Goal: Task Accomplishment & Management: Use online tool/utility

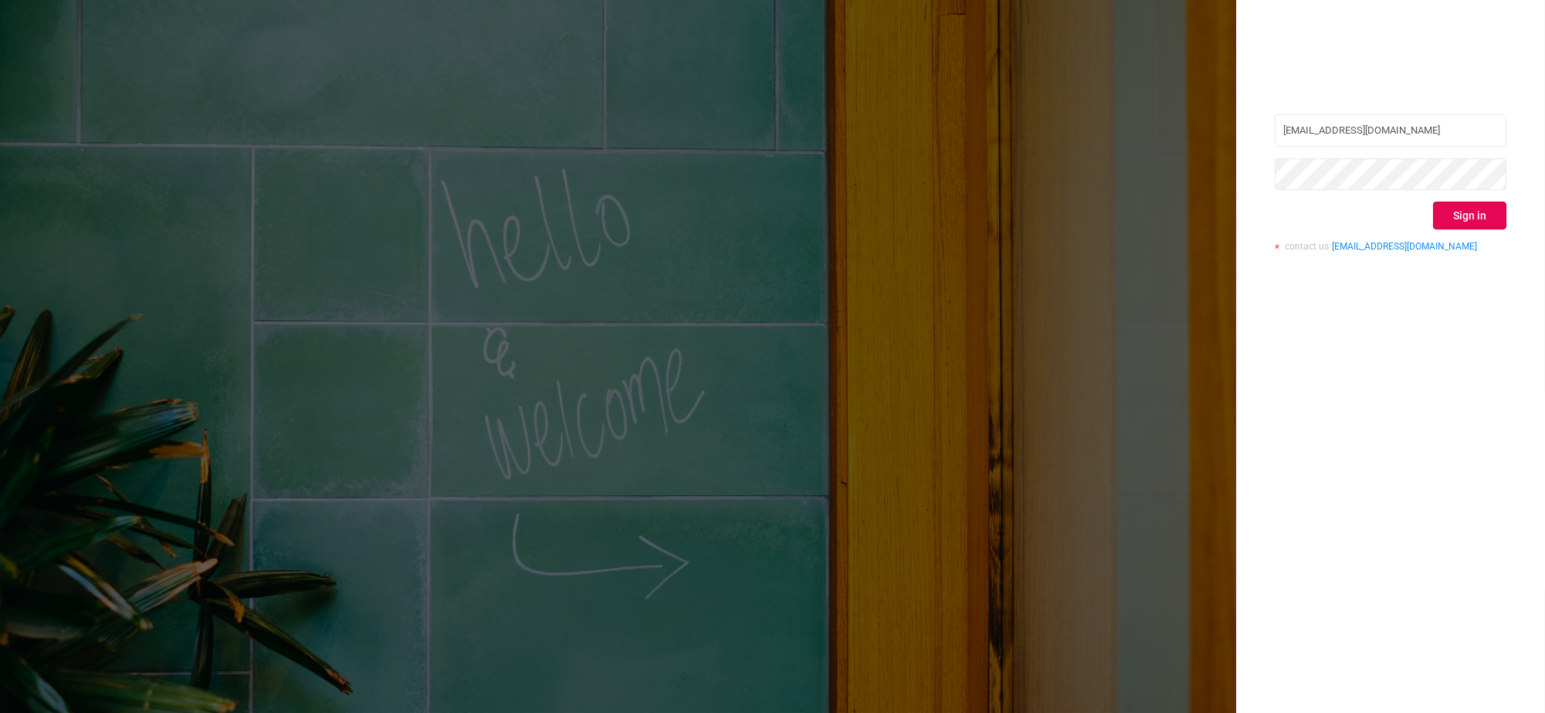
type input "[EMAIL_ADDRESS][DOMAIN_NAME]"
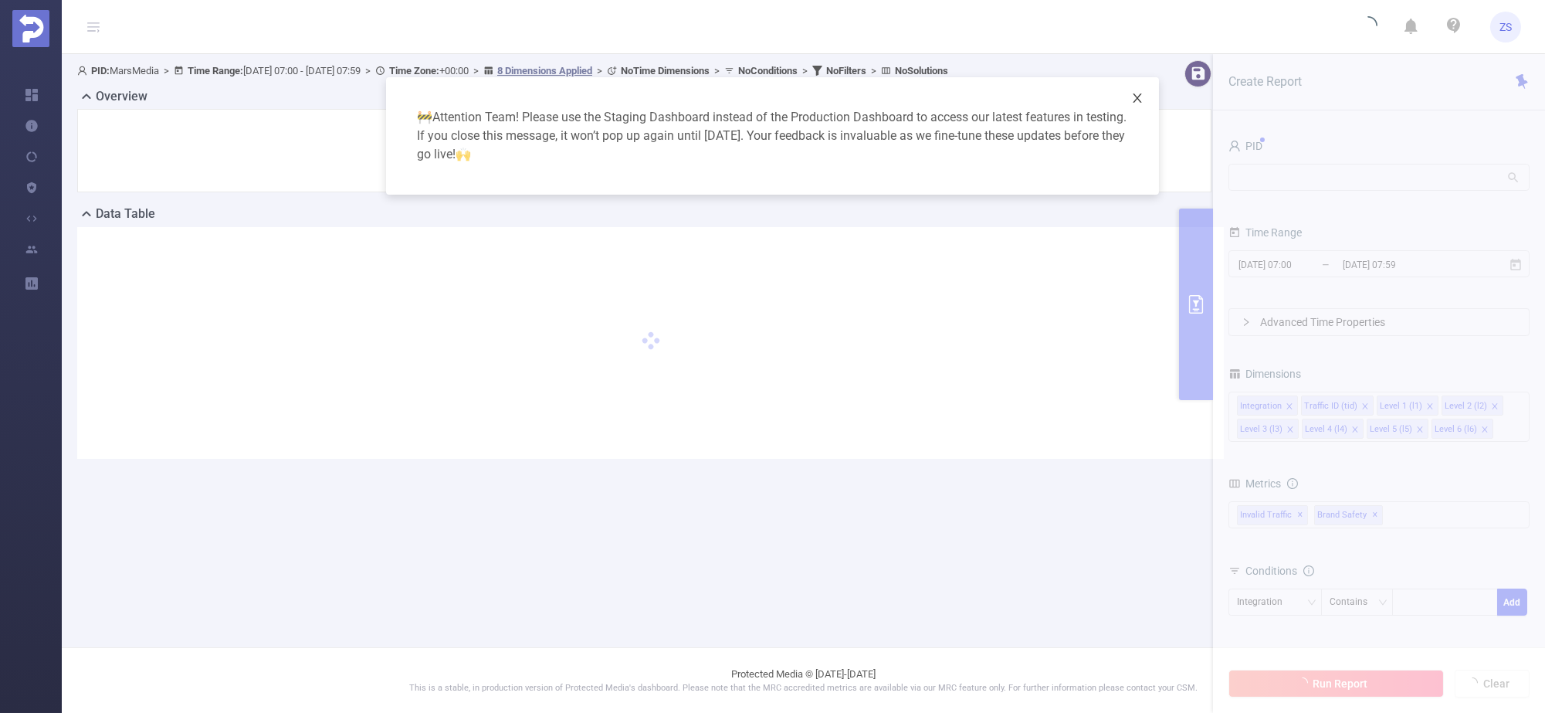
click at [1140, 98] on icon "icon: close" at bounding box center [1137, 98] width 12 height 12
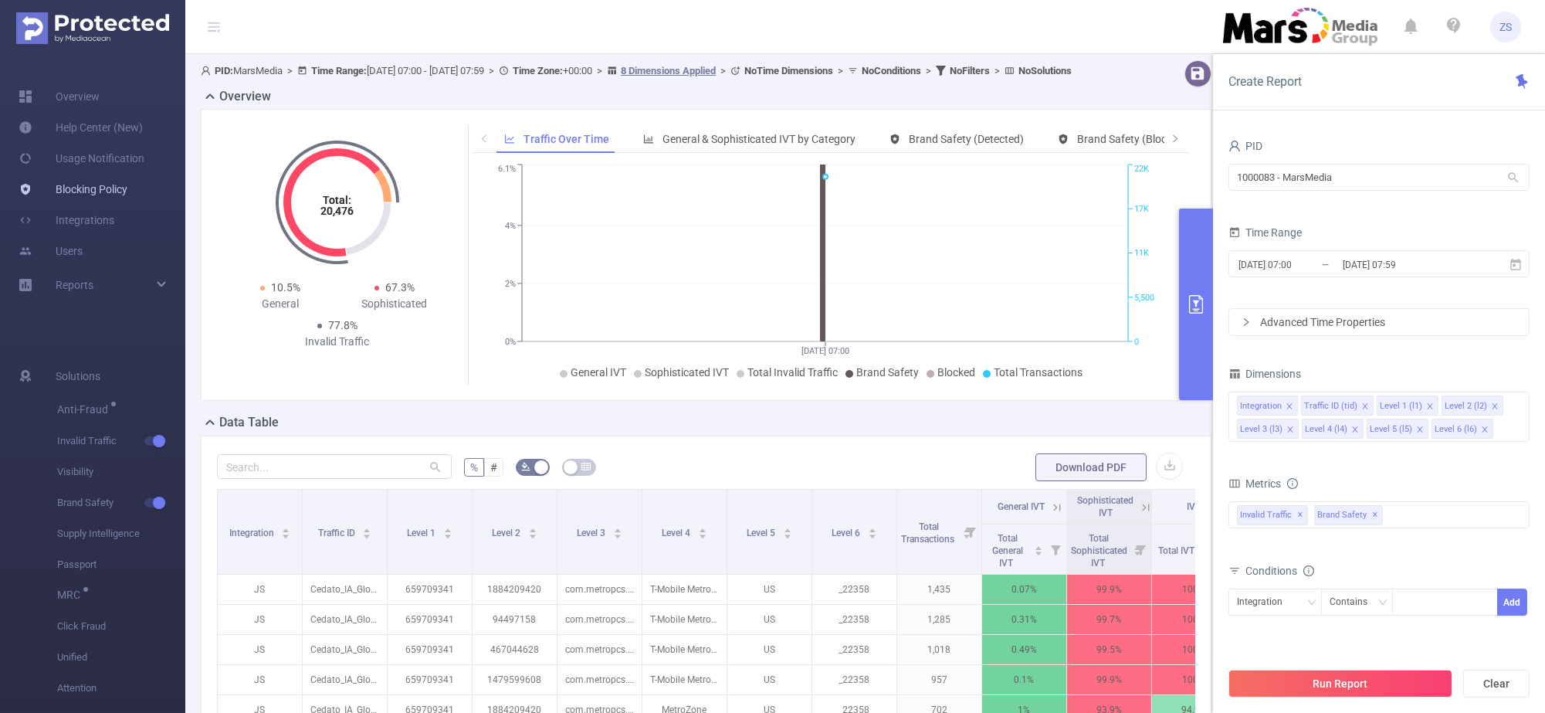
click at [85, 187] on link "Blocking Policy" at bounding box center [73, 189] width 109 height 31
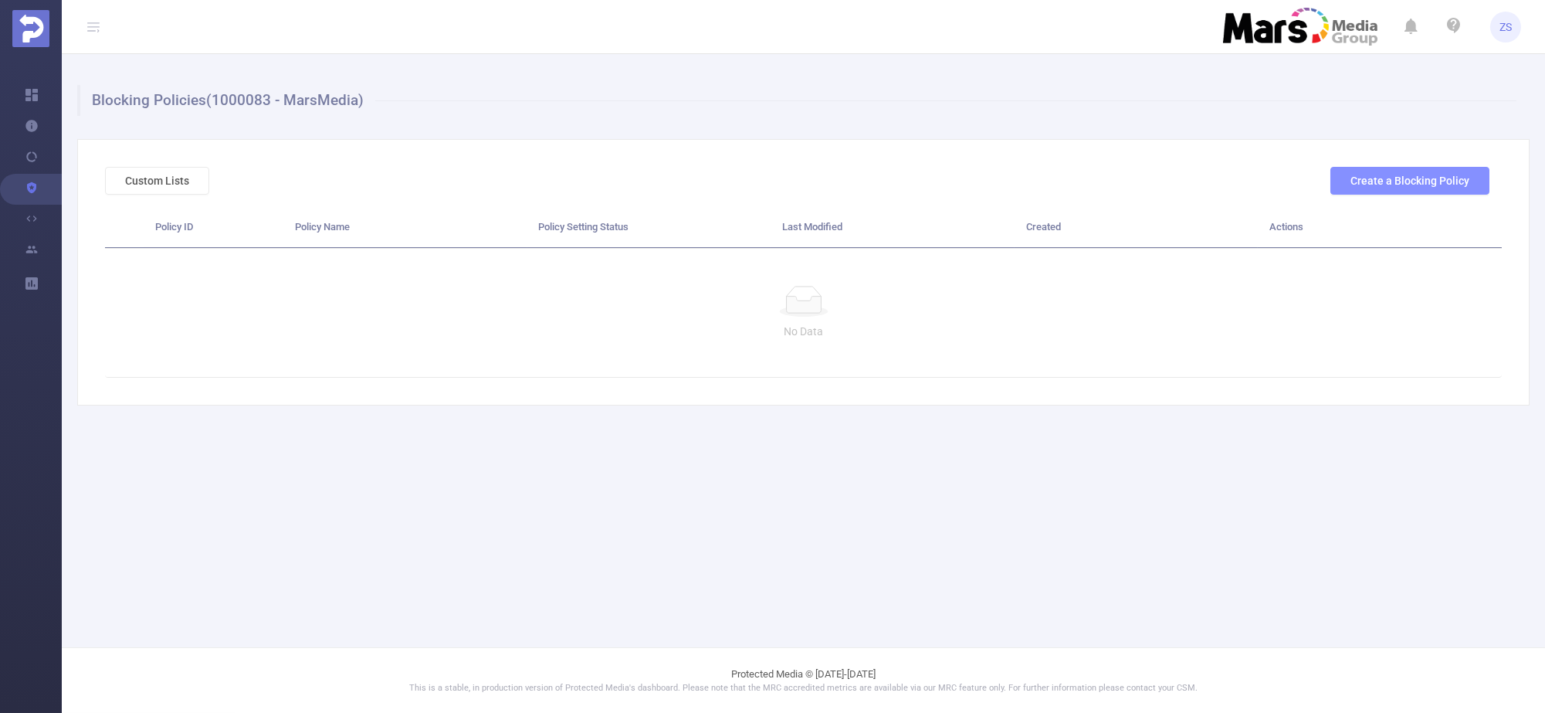
click at [1386, 175] on button "Create a Blocking Policy" at bounding box center [1409, 181] width 159 height 28
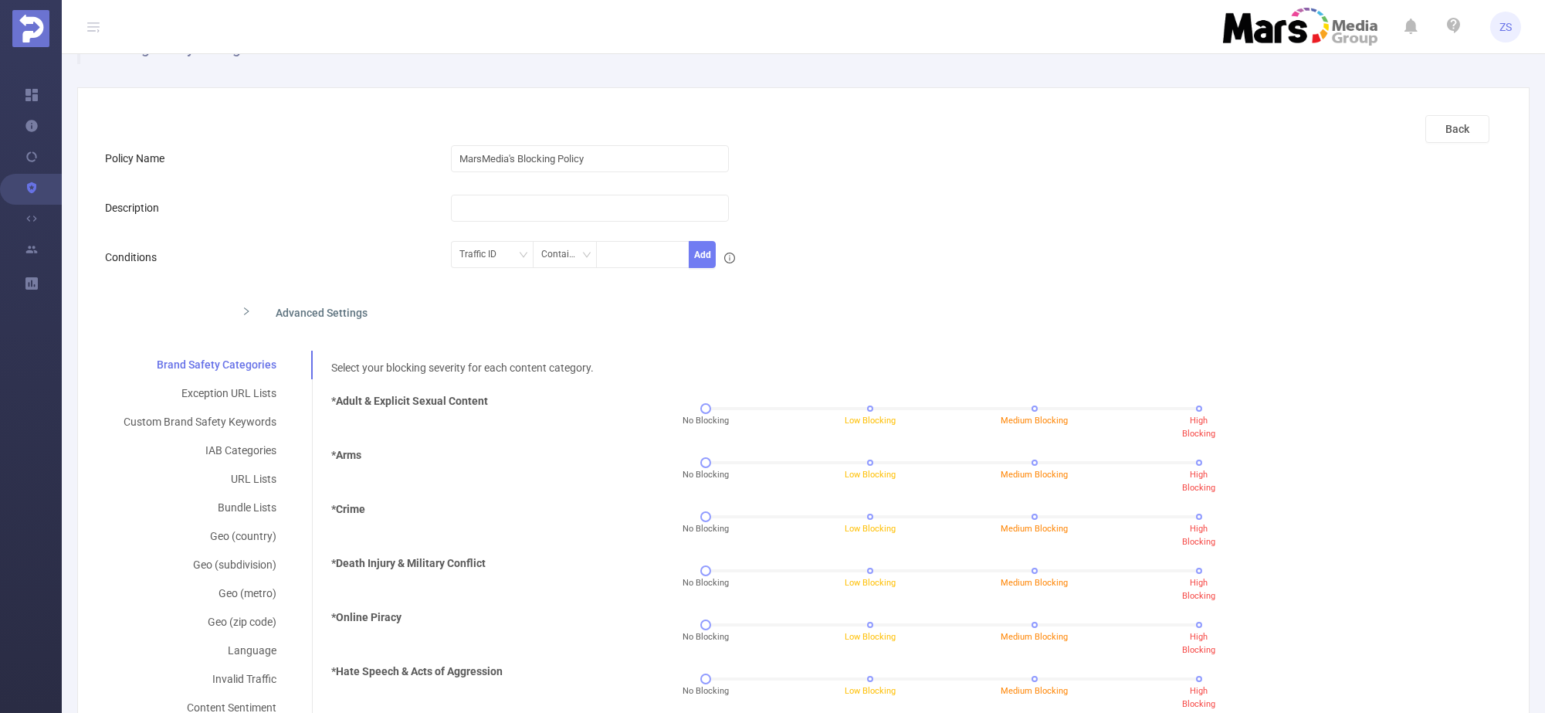
scroll to position [96, 0]
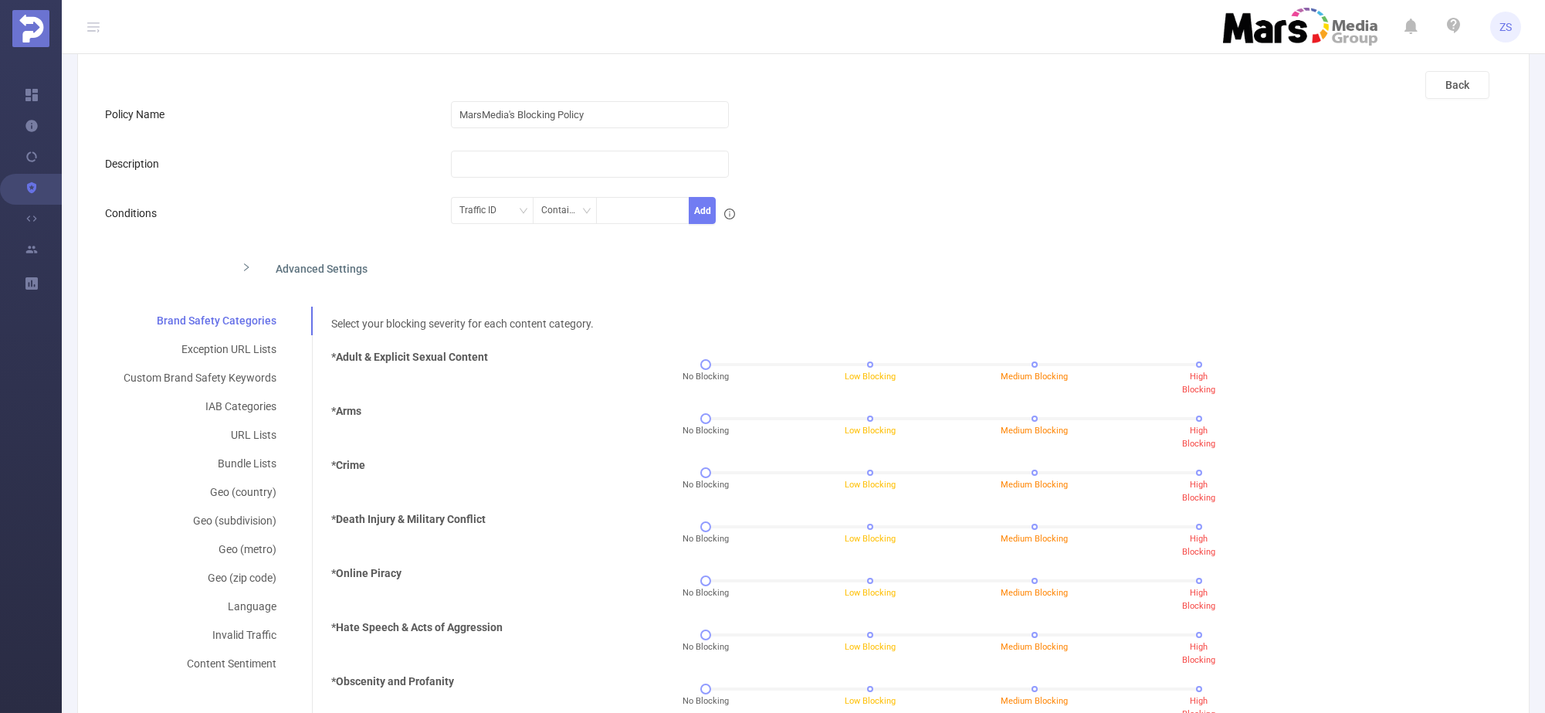
click at [336, 266] on div "Advanced Settings" at bounding box center [644, 267] width 831 height 32
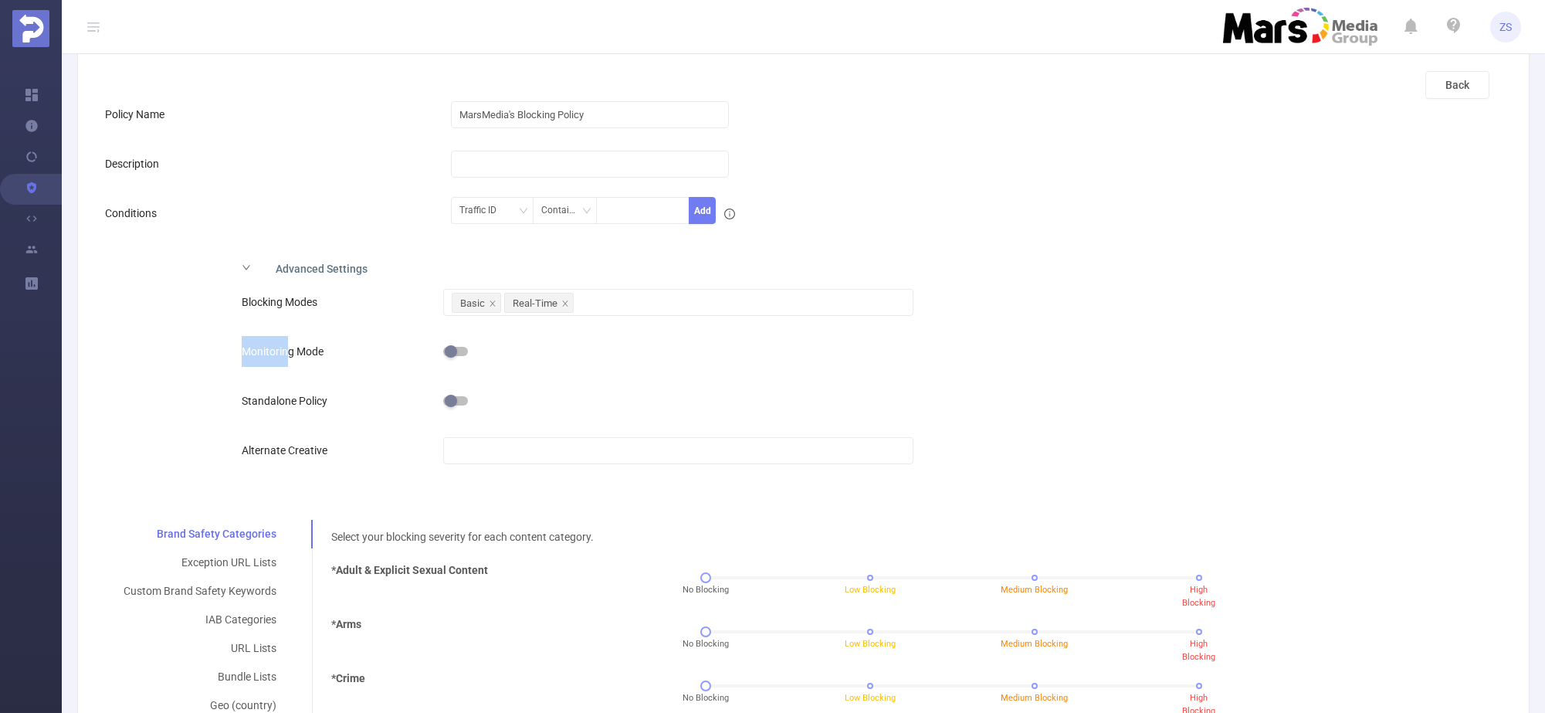
drag, startPoint x: 239, startPoint y: 354, endPoint x: 284, endPoint y: 354, distance: 45.6
click at [284, 354] on div "Blocking Modes Basic Real-Time Monitoring Mode Standalone Policy Alternate Crea…" at bounding box center [644, 389] width 831 height 213
drag, startPoint x: 238, startPoint y: 407, endPoint x: 284, endPoint y: 405, distance: 46.4
click at [284, 405] on div "Blocking Modes Basic Real-Time Monitoring Mode Standalone Policy Alternate Crea…" at bounding box center [644, 389] width 831 height 213
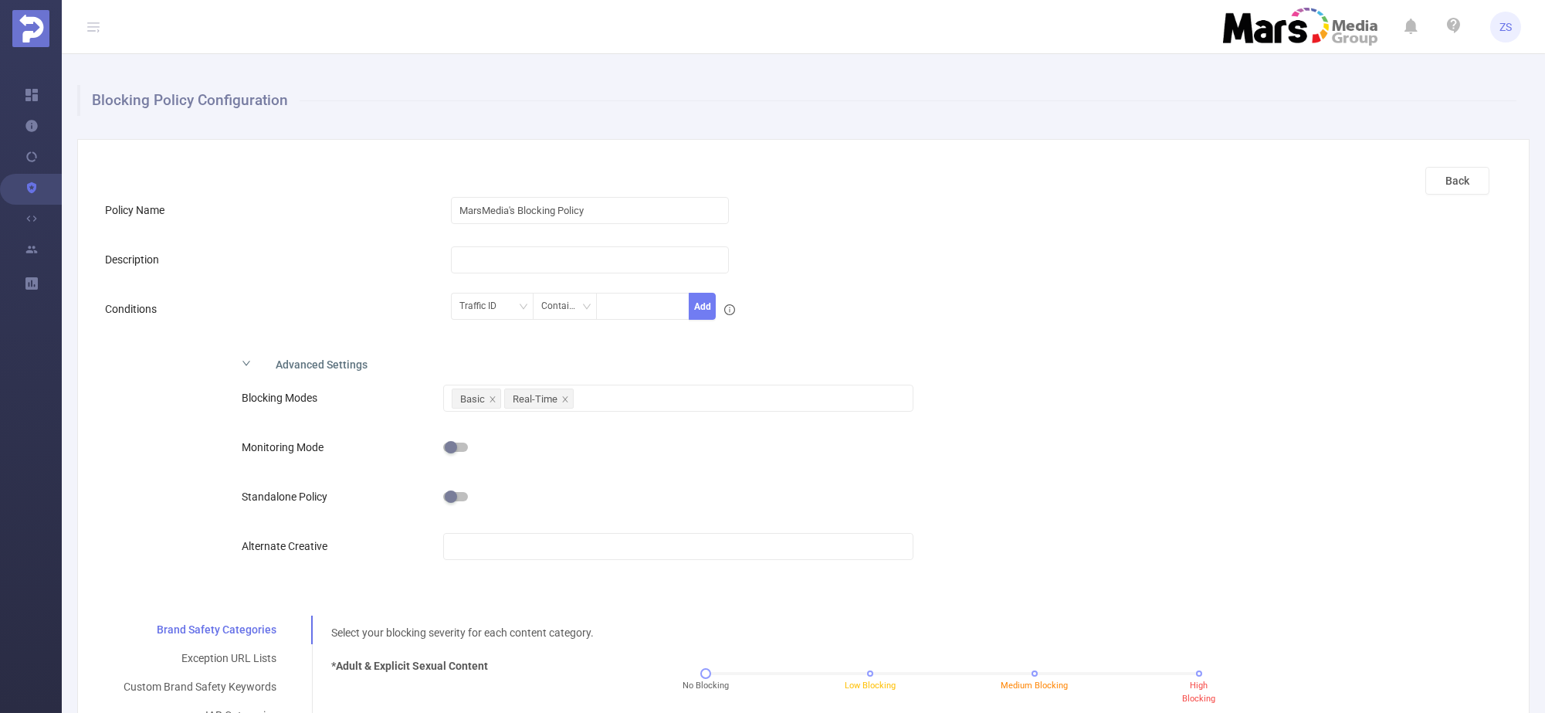
click at [309, 494] on label "Standalone Policy" at bounding box center [288, 496] width 93 height 12
click at [1441, 188] on button "Back" at bounding box center [1457, 181] width 64 height 28
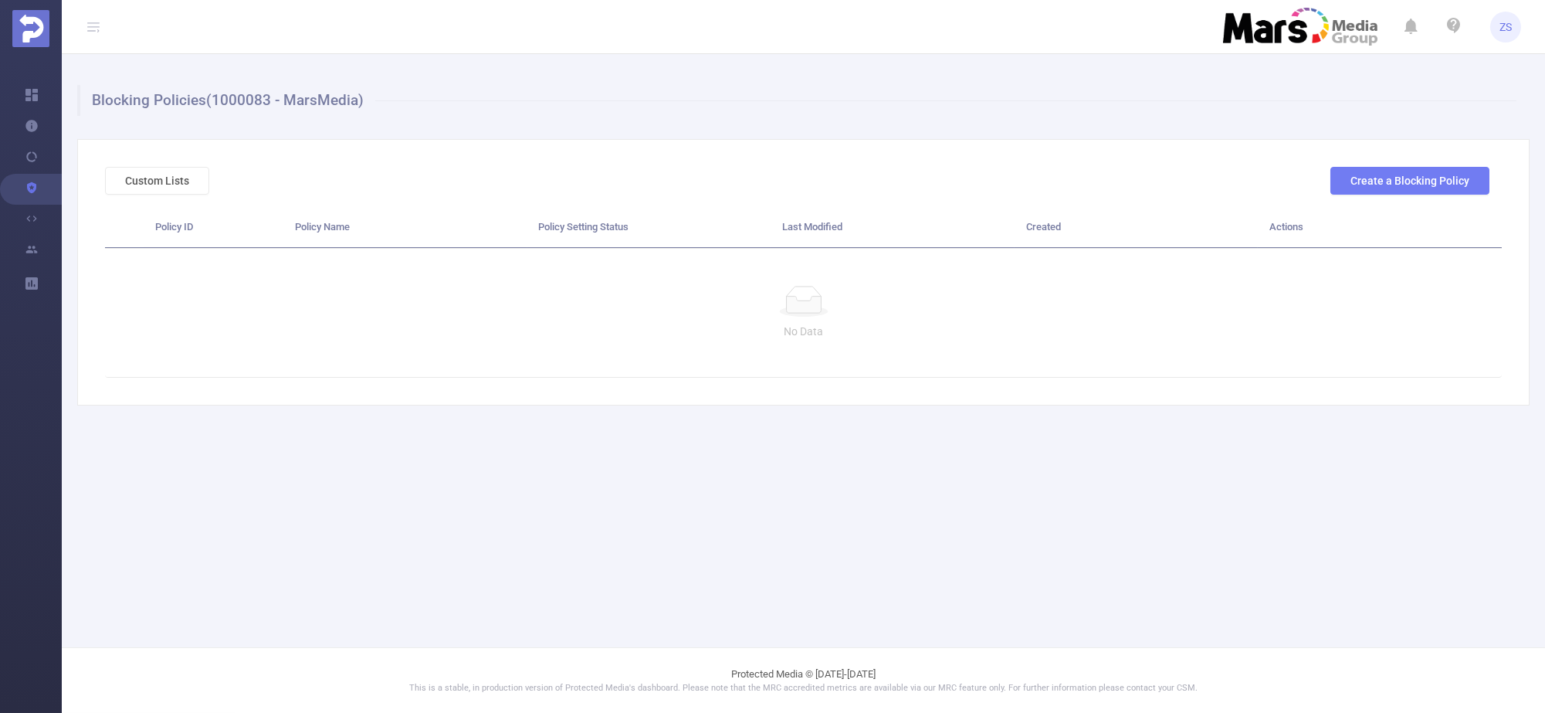
click at [1508, 22] on span "ZS" at bounding box center [1506, 27] width 12 height 31
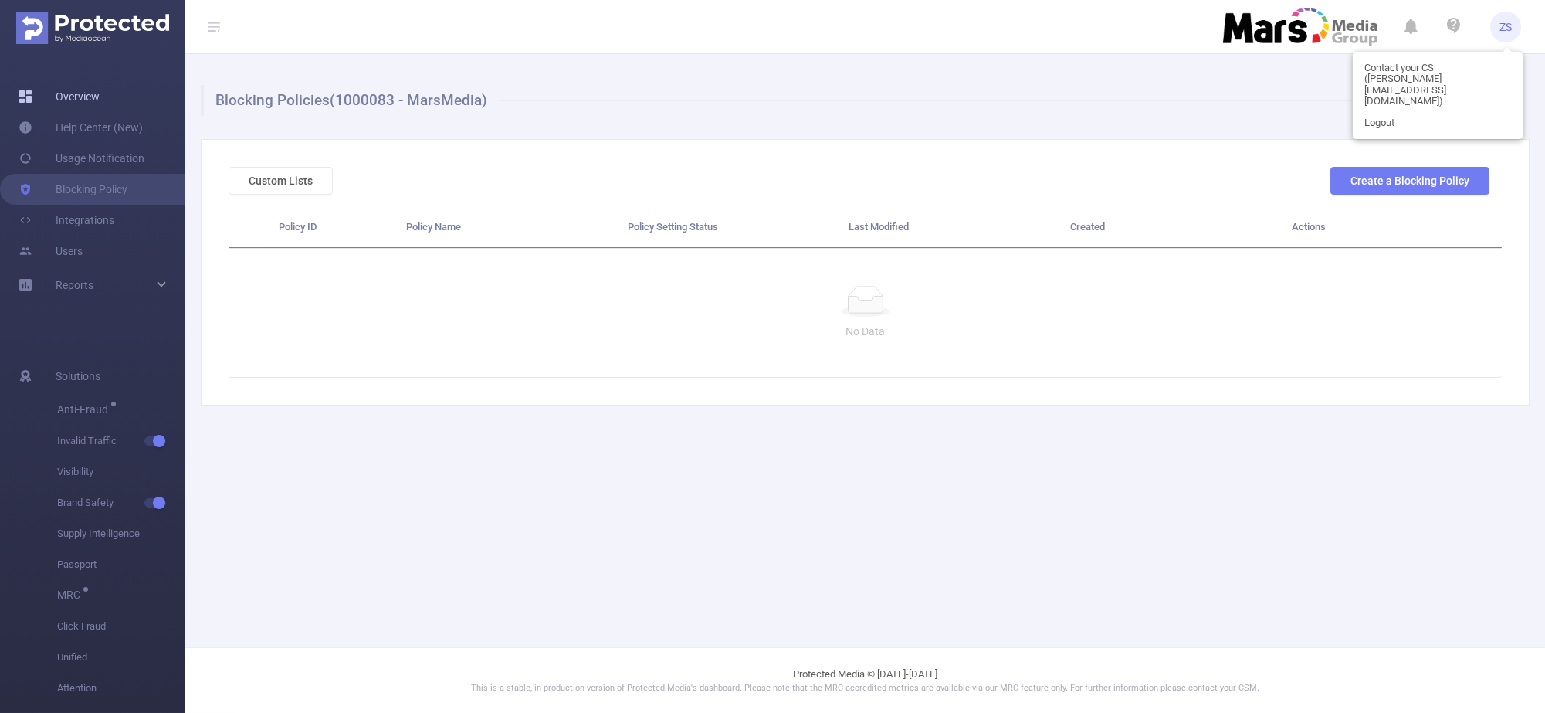
click at [84, 99] on link "Overview" at bounding box center [59, 96] width 81 height 31
